Goal: Task Accomplishment & Management: Manage account settings

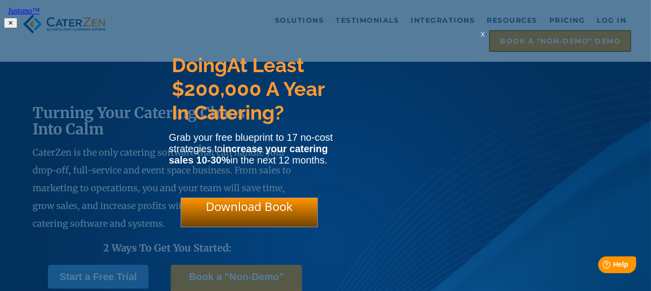
click at [481, 37] on span "x" at bounding box center [483, 33] width 4 height 9
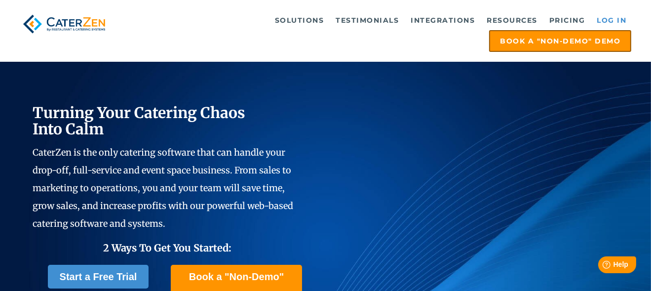
click at [612, 22] on link "Log in" at bounding box center [611, 20] width 39 height 20
click at [620, 17] on link "Log in" at bounding box center [611, 20] width 39 height 20
